Goal: Information Seeking & Learning: Learn about a topic

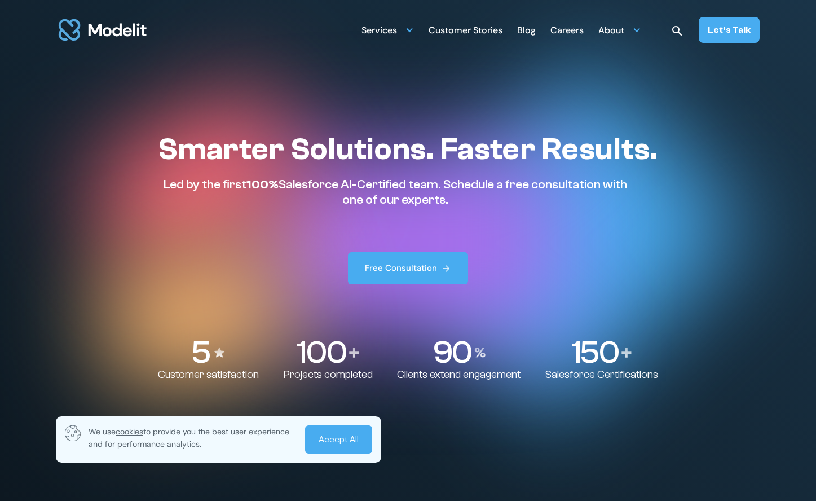
click at [581, 32] on div "Careers" at bounding box center [566, 31] width 33 height 22
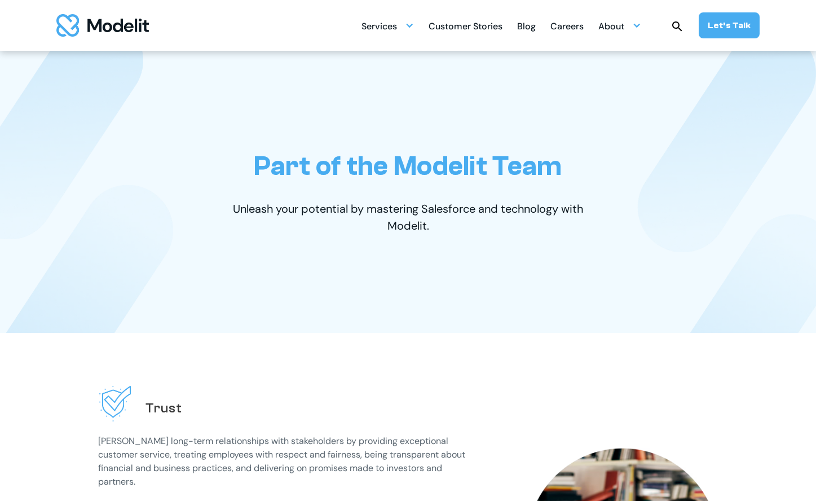
click at [568, 24] on div "Careers" at bounding box center [566, 27] width 33 height 22
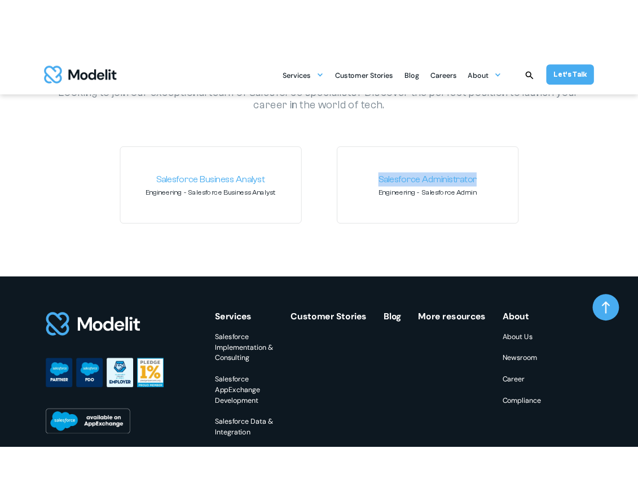
scroll to position [1712, 0]
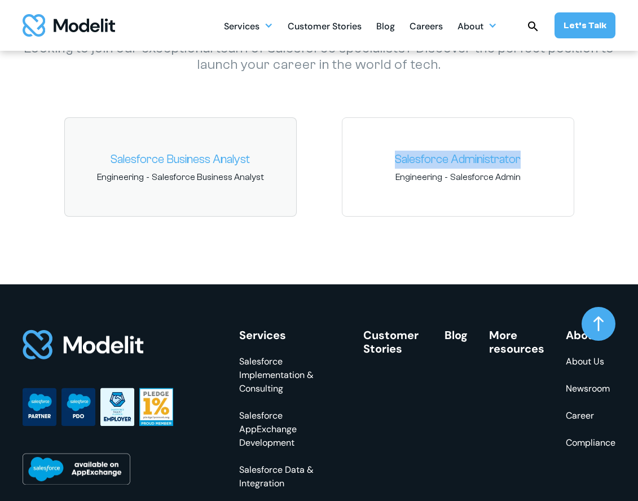
click at [210, 162] on link "Salesforce Business Analyst" at bounding box center [180, 160] width 213 height 18
